Goal: Task Accomplishment & Management: Use online tool/utility

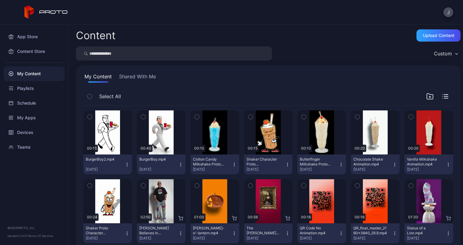
click at [434, 37] on div "Upload Content" at bounding box center [439, 35] width 32 height 5
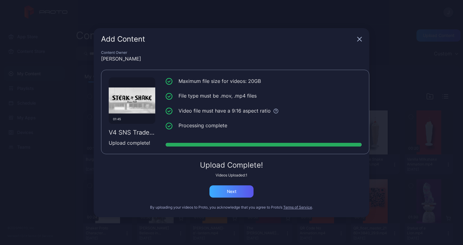
click at [236, 191] on div "Next" at bounding box center [231, 191] width 9 height 5
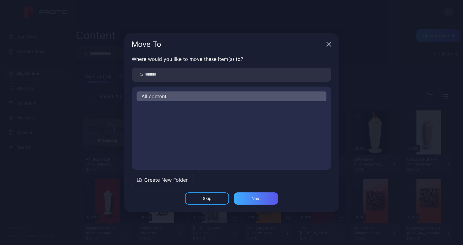
click at [247, 197] on div "Next" at bounding box center [256, 199] width 44 height 12
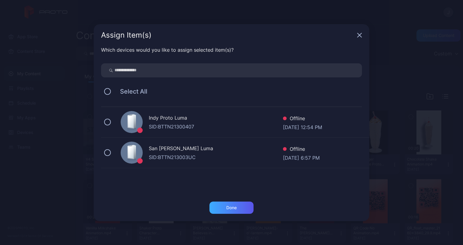
click at [240, 205] on div "Done" at bounding box center [232, 208] width 44 height 12
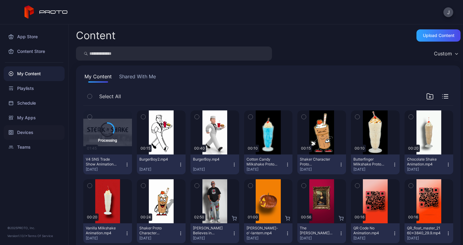
click at [32, 131] on div "Devices" at bounding box center [34, 132] width 61 height 15
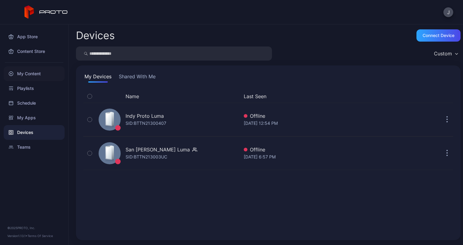
click at [42, 75] on div "My Content" at bounding box center [34, 73] width 61 height 15
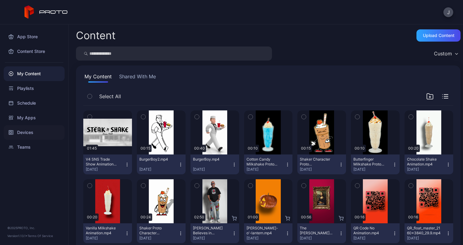
click at [31, 134] on div "Devices" at bounding box center [34, 132] width 61 height 15
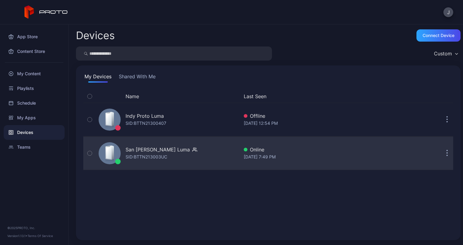
click at [213, 148] on div "San [PERSON_NAME] [PERSON_NAME]: BTTN213003UC" at bounding box center [167, 153] width 143 height 31
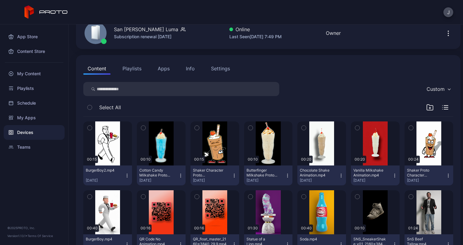
scroll to position [29, 0]
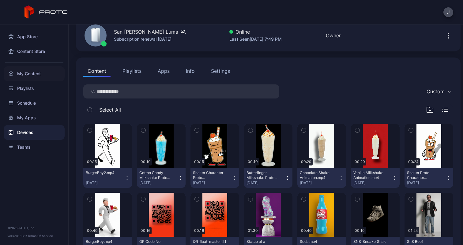
click at [28, 76] on div "My Content" at bounding box center [34, 73] width 61 height 15
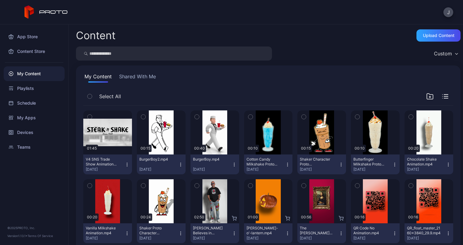
click at [91, 118] on icon "button" at bounding box center [90, 117] width 4 height 7
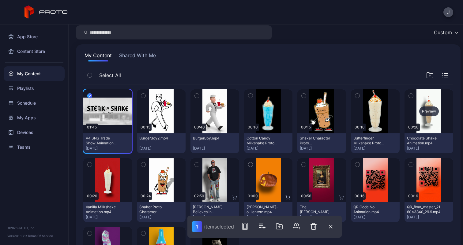
scroll to position [13, 0]
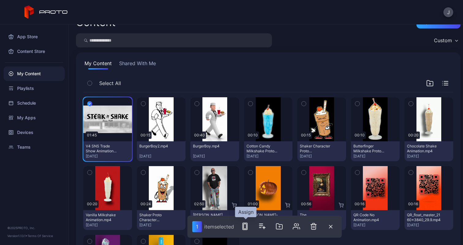
click at [245, 230] on rect "button" at bounding box center [245, 226] width 5 height 7
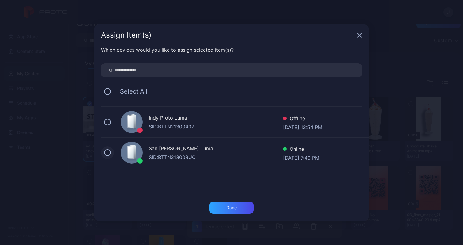
click at [109, 154] on button at bounding box center [107, 153] width 7 height 7
click at [234, 204] on div "Done" at bounding box center [232, 208] width 44 height 12
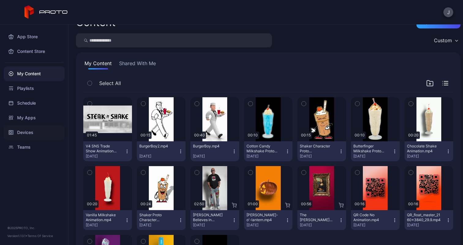
click at [29, 129] on div "Devices" at bounding box center [34, 132] width 61 height 15
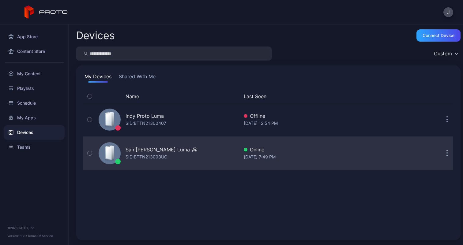
click at [218, 155] on div "San [PERSON_NAME] [PERSON_NAME]: BTTN213003UC" at bounding box center [167, 153] width 143 height 31
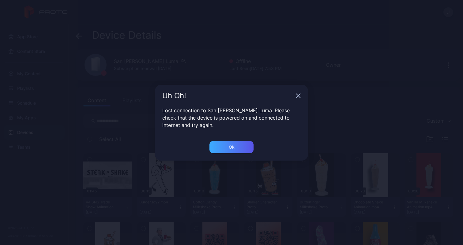
click at [231, 146] on div "Ok" at bounding box center [232, 147] width 6 height 5
